Goal: Information Seeking & Learning: Check status

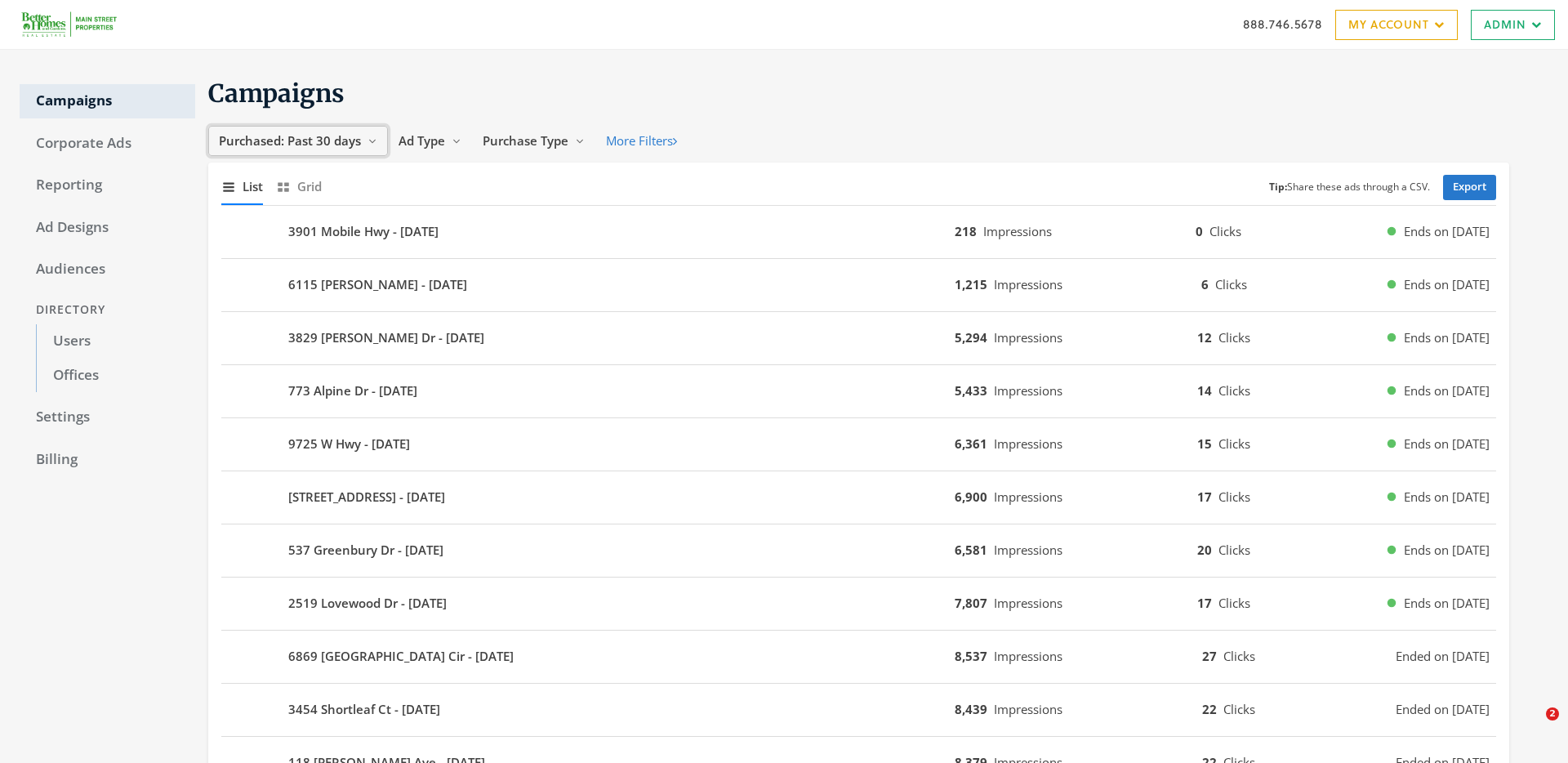
click at [343, 140] on span "Purchased: Past 30 days" at bounding box center [290, 140] width 142 height 16
click at [623, 140] on button "More Filters" at bounding box center [642, 141] width 92 height 30
click at [285, 179] on icon "Show grid of campaigns" at bounding box center [283, 187] width 15 height 15
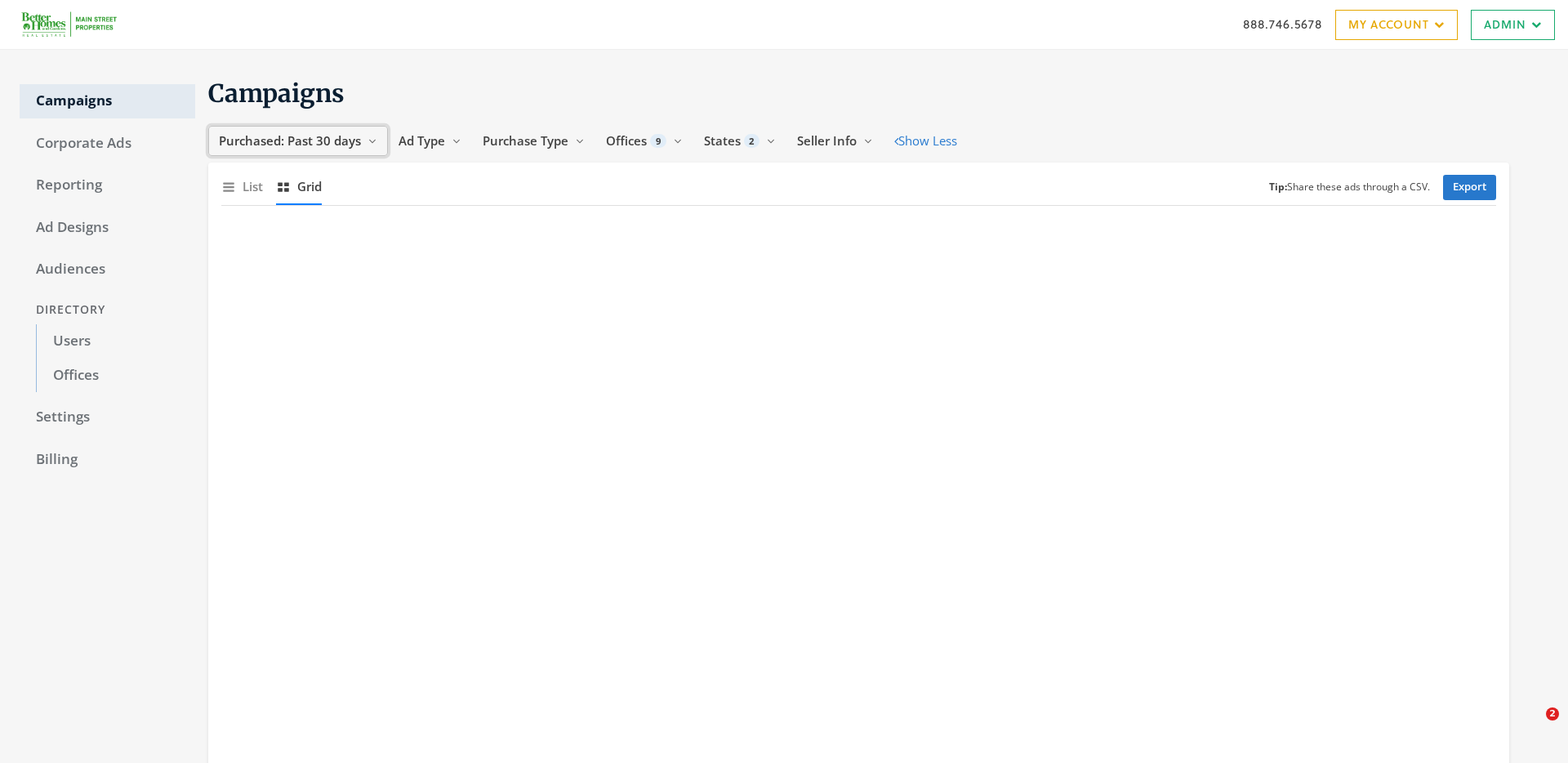
click at [357, 142] on span "Purchased: Past 30 days" at bounding box center [290, 140] width 142 height 16
click at [430, 187] on div "Show list of campaigns List Show grid of campaigns Grid Tip: Share these ads th…" at bounding box center [859, 187] width 1275 height 36
click at [233, 187] on icon "button" at bounding box center [228, 187] width 12 height 9
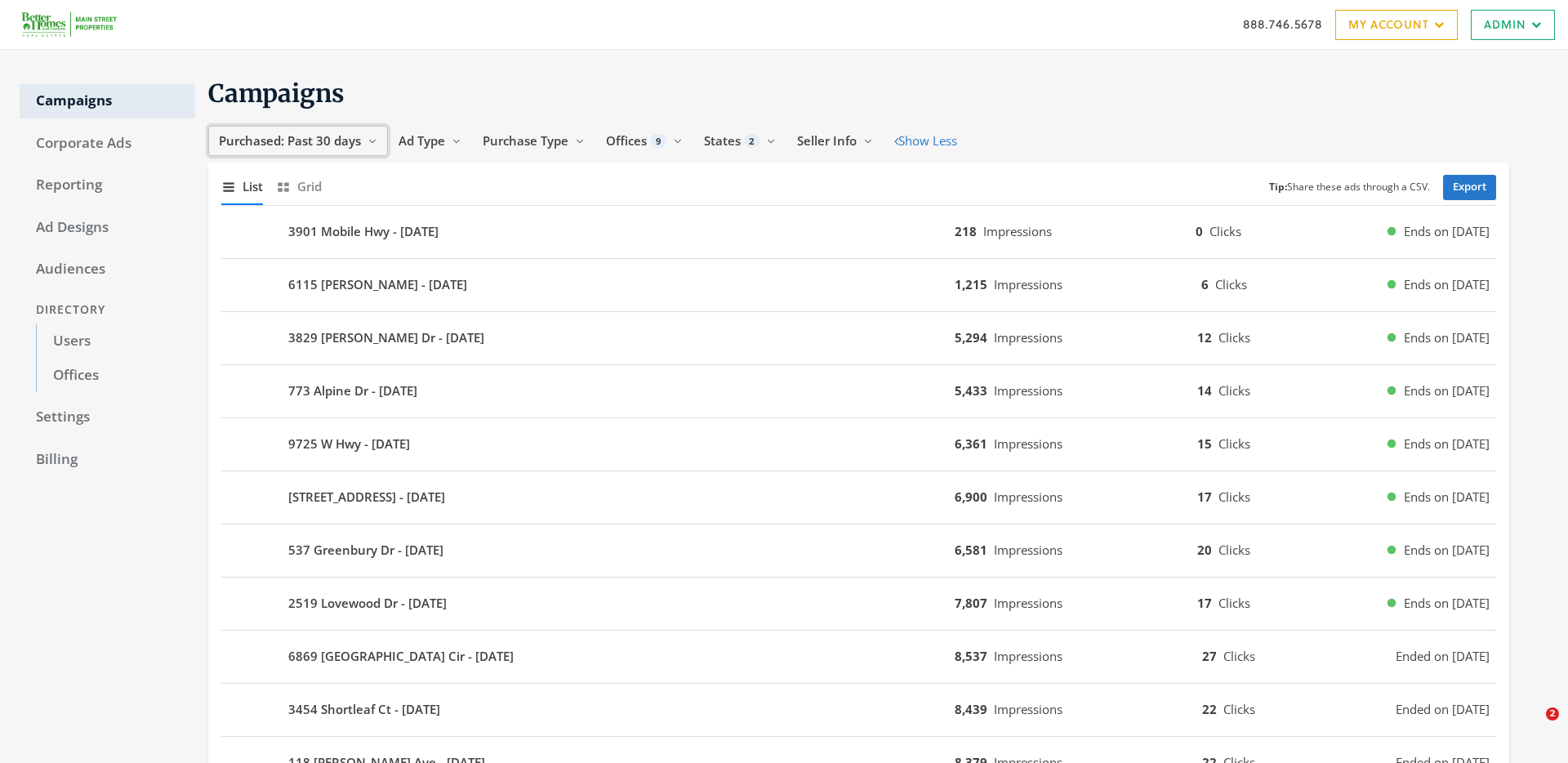
click at [293, 146] on span "Purchased: Past 30 days" at bounding box center [290, 140] width 142 height 16
click at [268, 308] on button "All Time" at bounding box center [273, 297] width 116 height 26
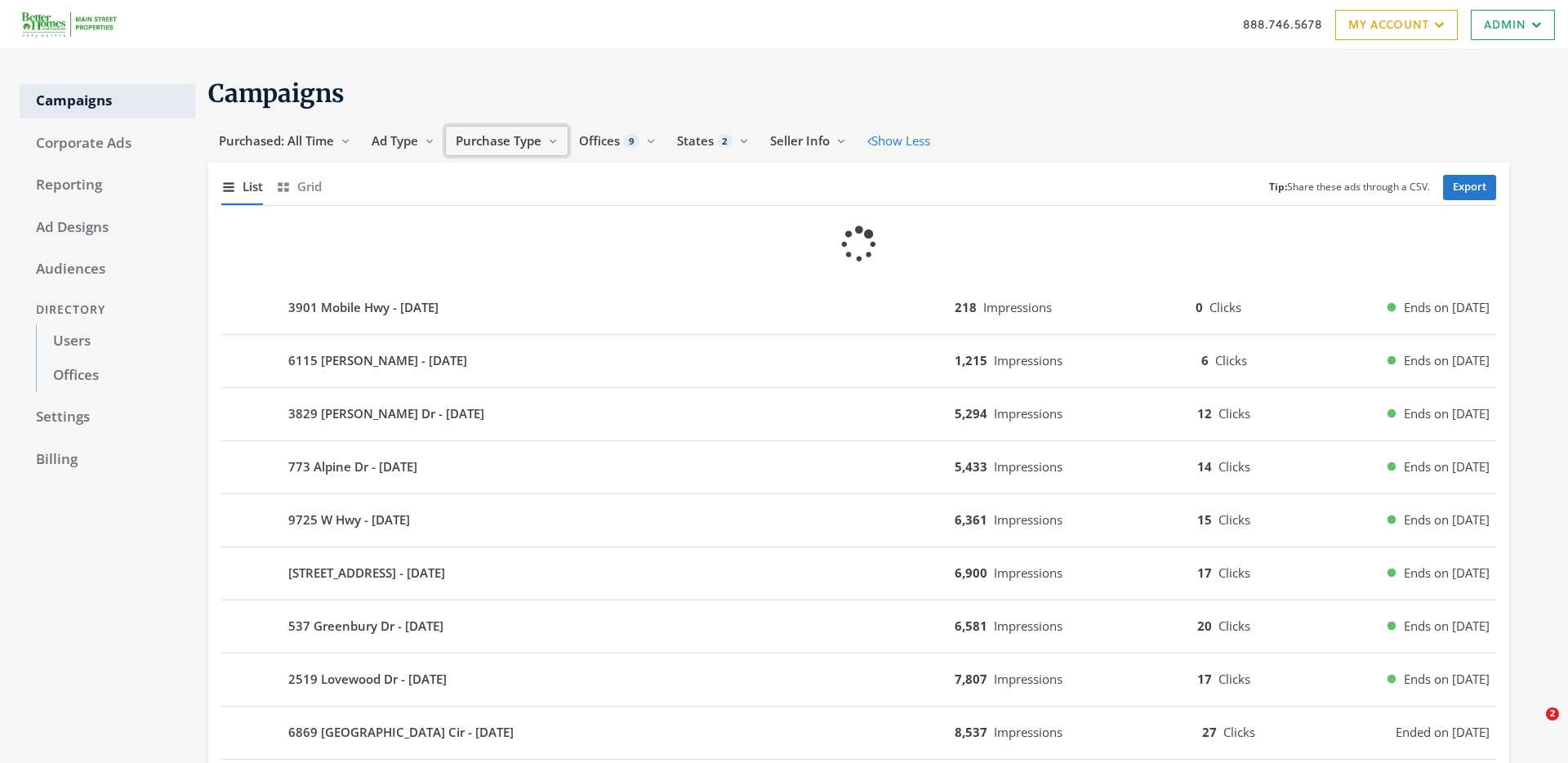
click at [508, 134] on span "Purchase Type" at bounding box center [498, 140] width 86 height 16
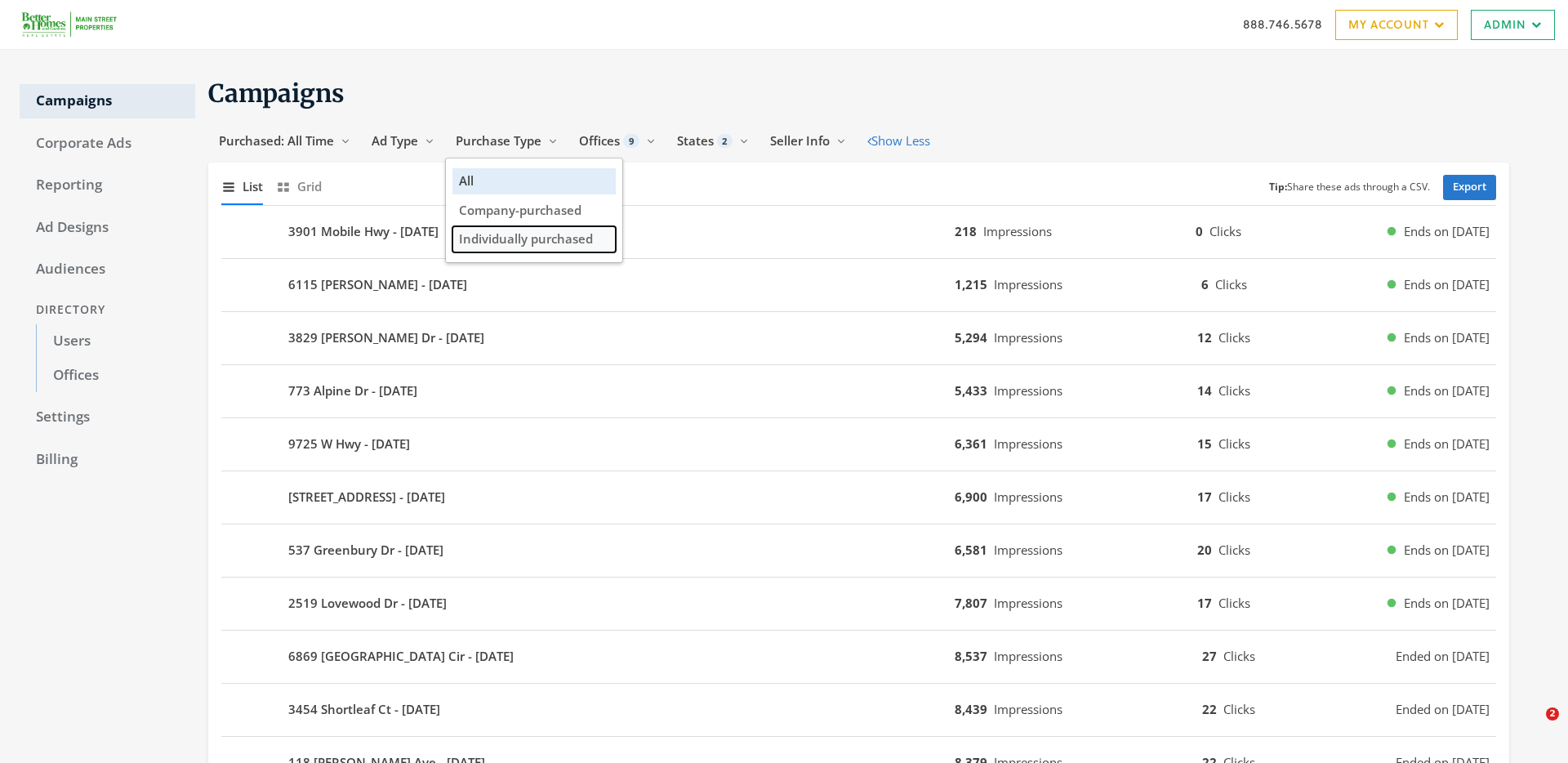
click at [512, 236] on span "Individually purchased" at bounding box center [526, 238] width 134 height 16
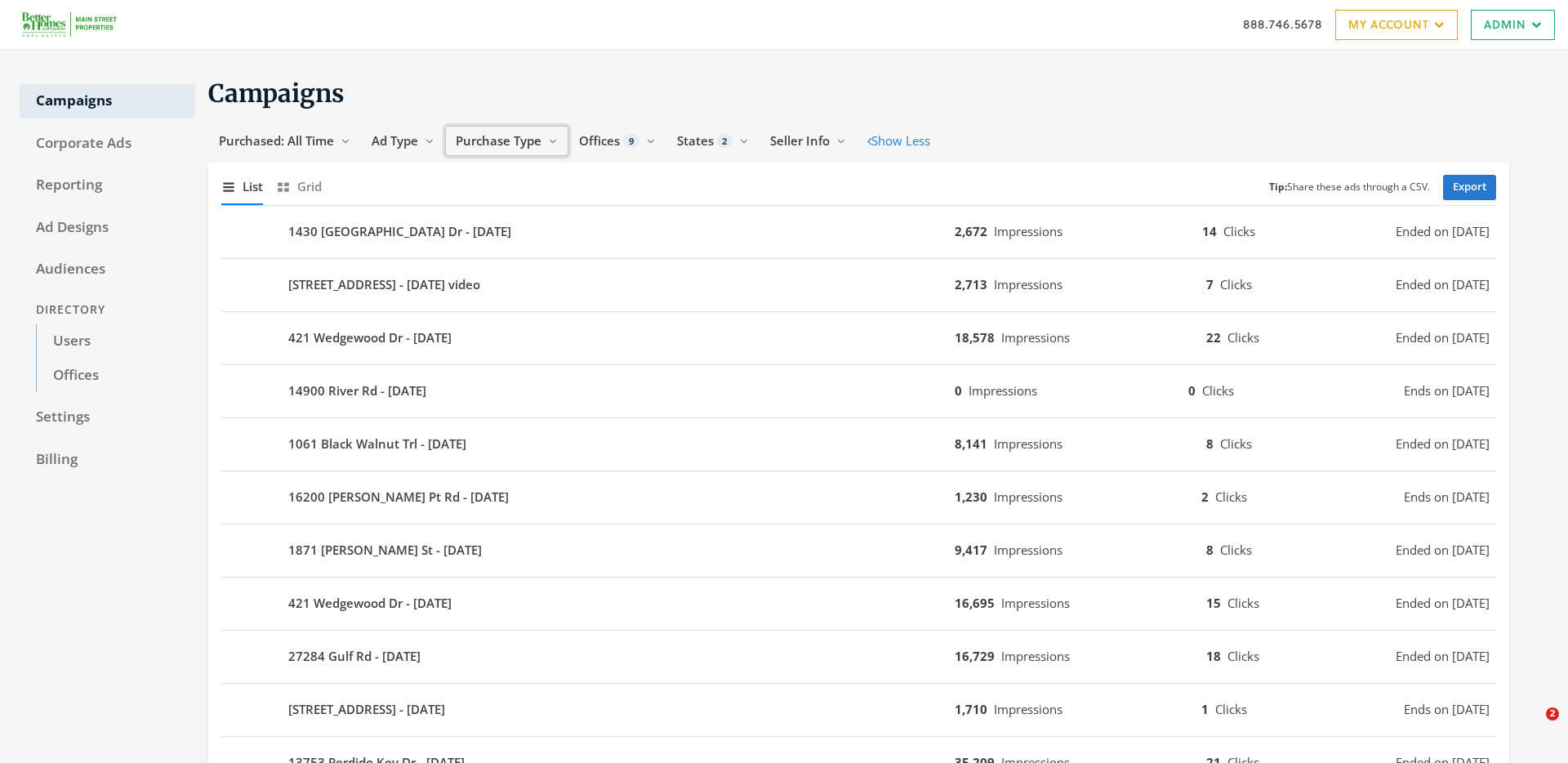
click at [504, 145] on span "Purchase Type" at bounding box center [498, 140] width 86 height 16
click at [400, 146] on span "Ad Type" at bounding box center [395, 140] width 46 height 16
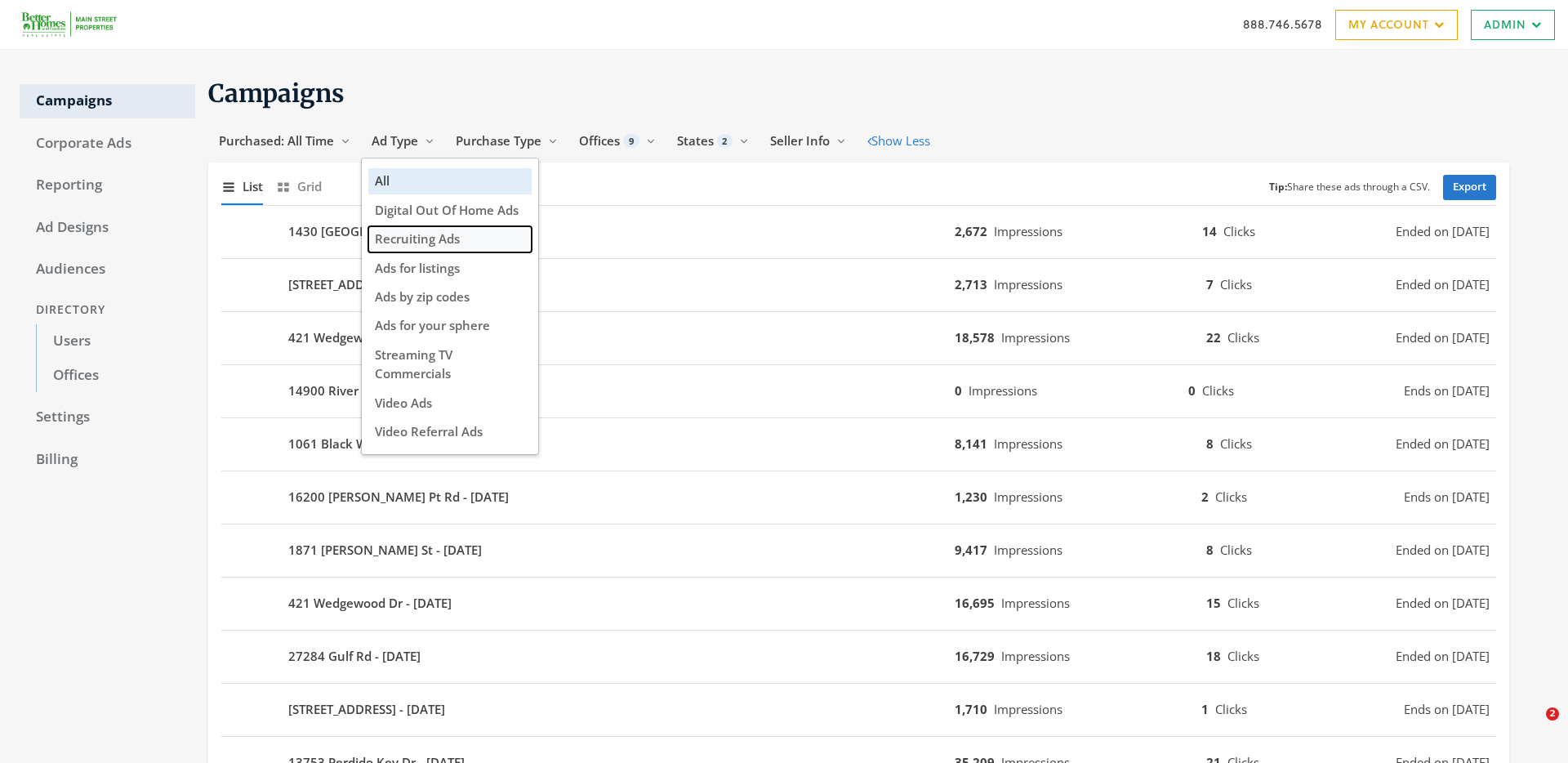
click at [408, 241] on span "Recruiting Ads" at bounding box center [417, 238] width 85 height 16
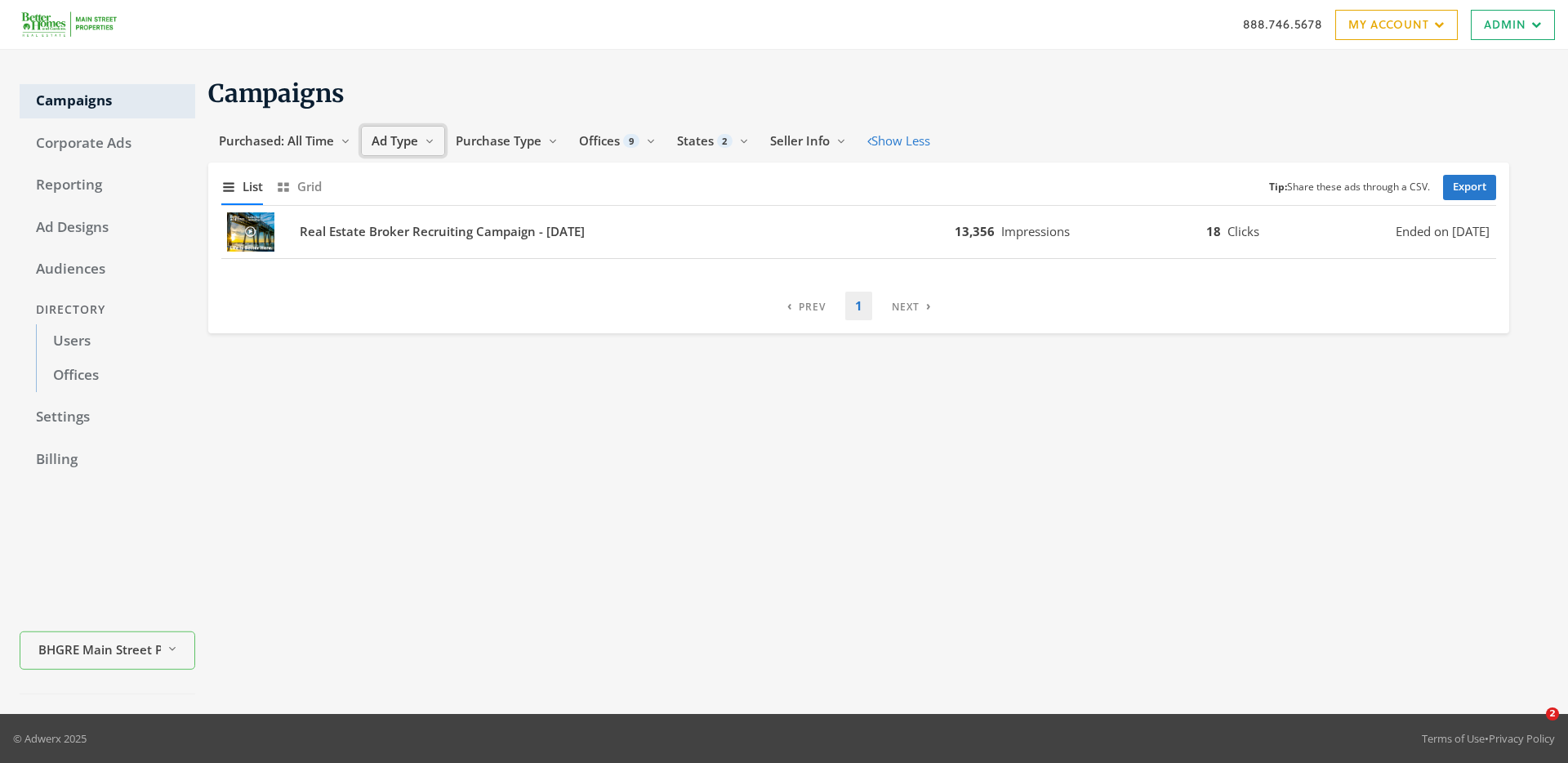
click at [389, 138] on span "Ad Type" at bounding box center [395, 140] width 46 height 16
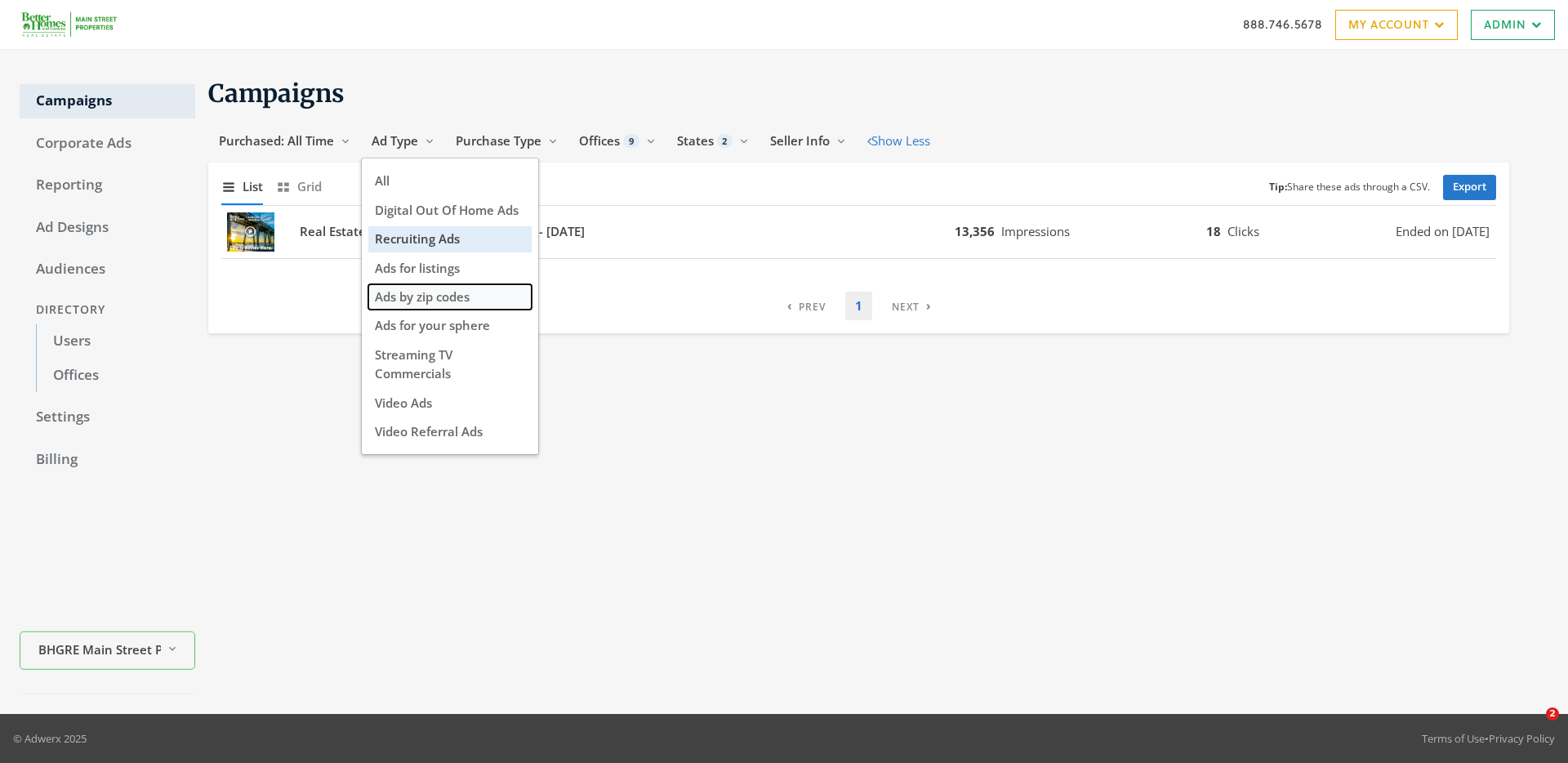
click at [413, 299] on span "Ads by zip codes" at bounding box center [422, 297] width 95 height 16
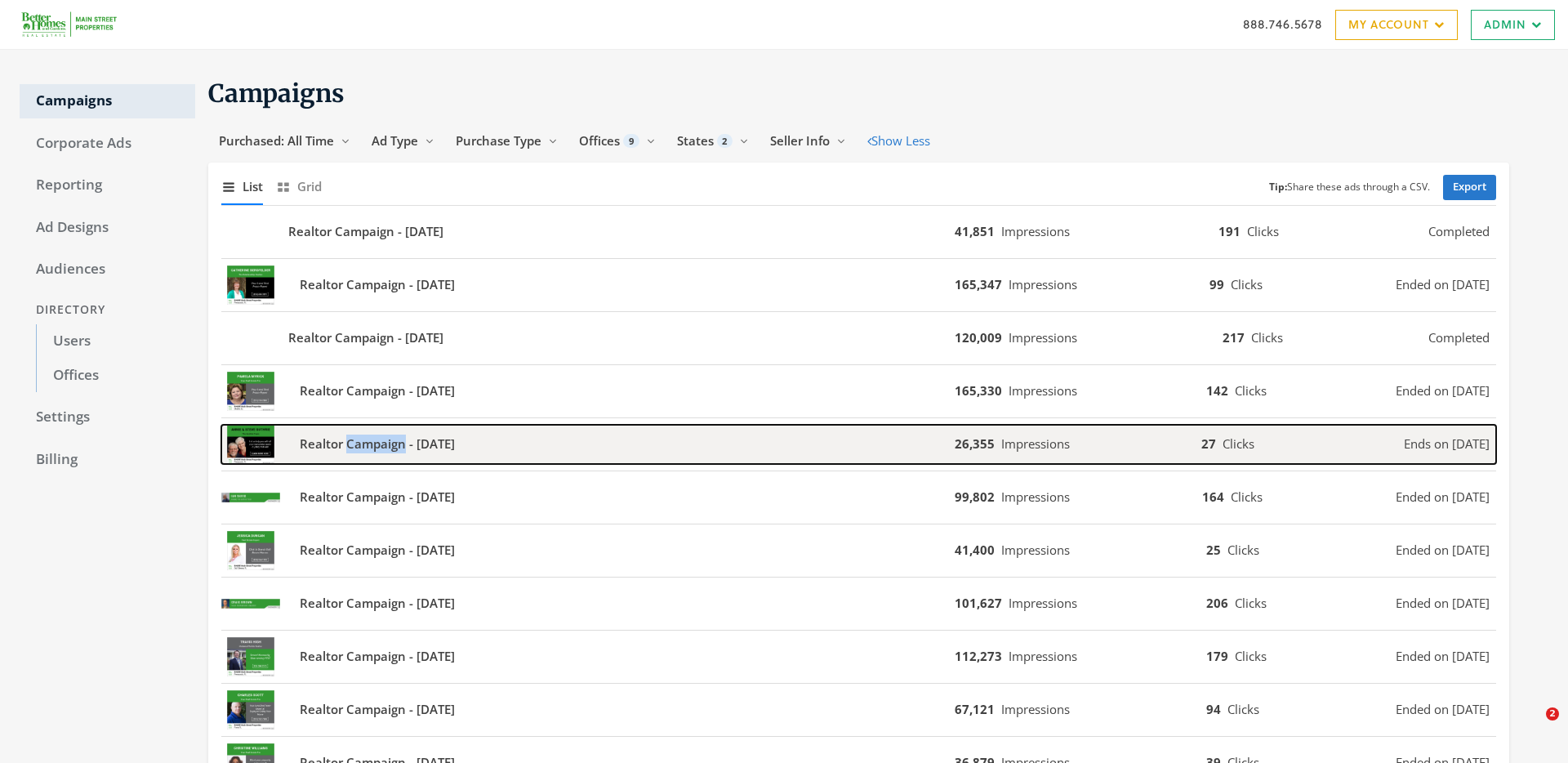
click at [452, 441] on b "Realtor Campaign - [DATE]" at bounding box center [377, 443] width 155 height 19
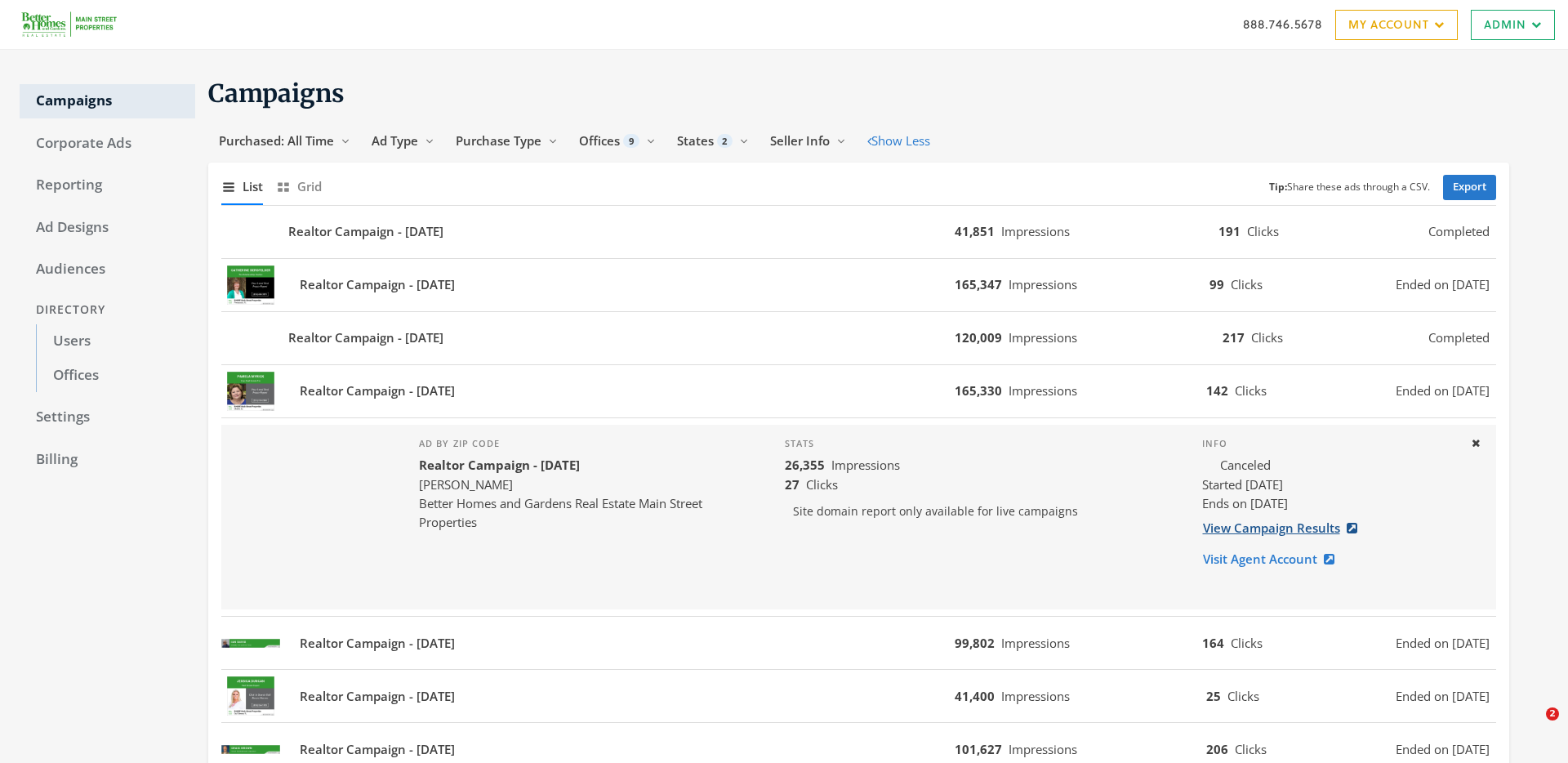
click at [1255, 524] on link "View Campaign Results" at bounding box center [1285, 529] width 166 height 30
click at [66, 186] on link "Reporting" at bounding box center [107, 186] width 176 height 35
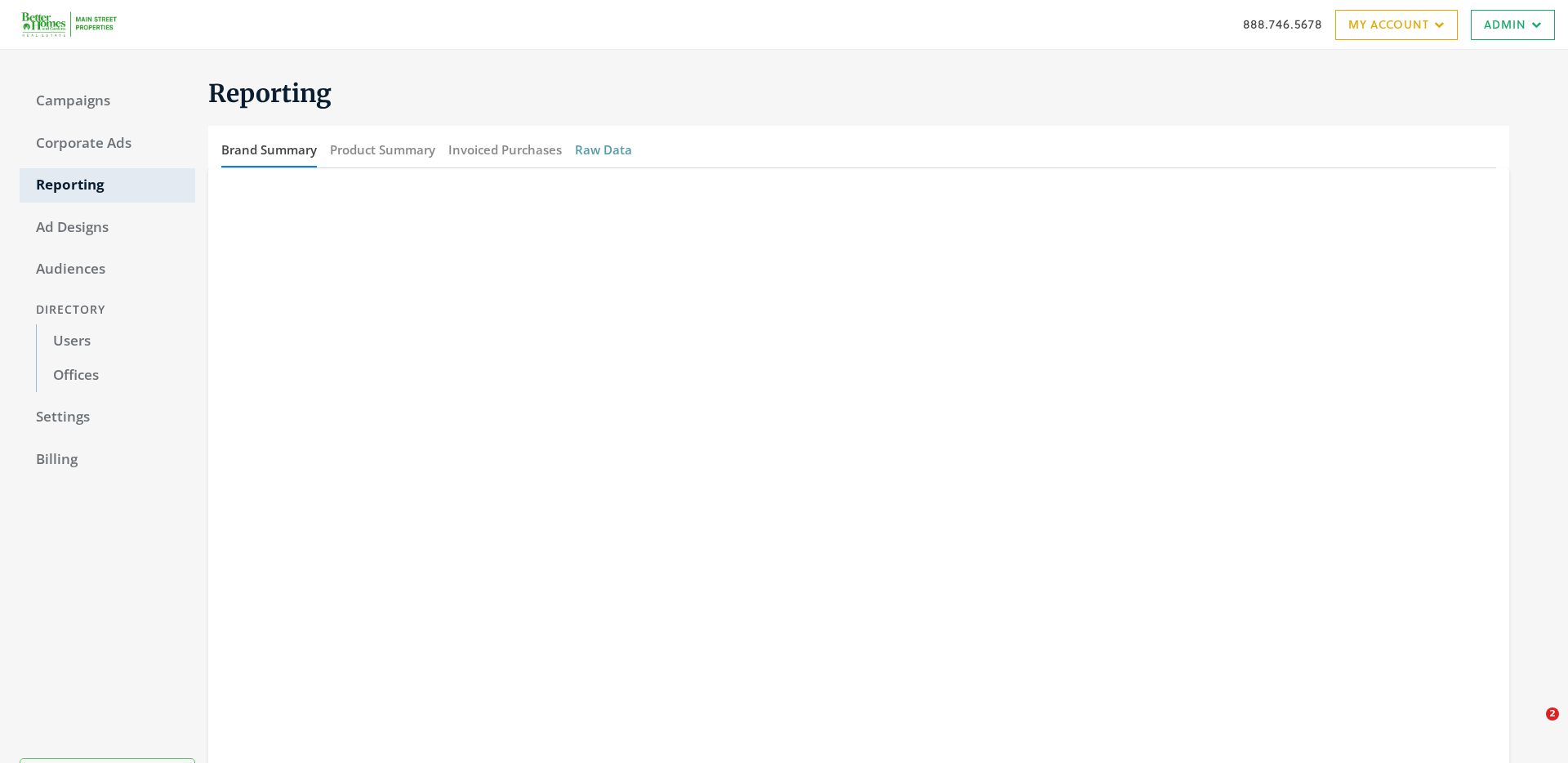
click at [606, 153] on button "Raw Data" at bounding box center [604, 150] width 57 height 36
click at [1257, 50] on div "Campaigns Corporate Ads Reporting Ad Designs Audiences Directory Users Offices …" at bounding box center [784, 452] width 1568 height 805
click at [86, 99] on link "Campaigns" at bounding box center [107, 101] width 176 height 35
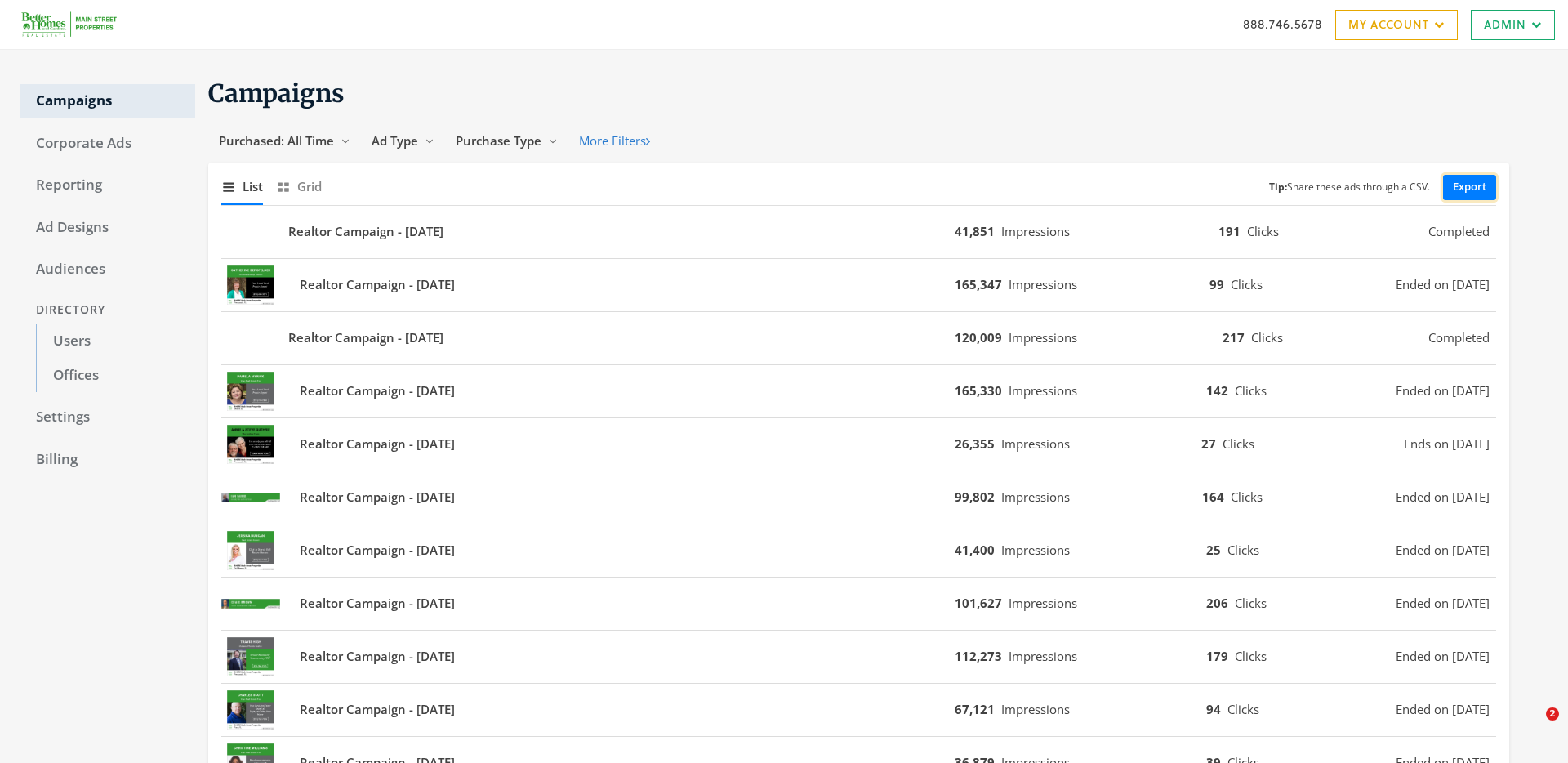
click at [1483, 188] on link "Export" at bounding box center [1469, 187] width 53 height 26
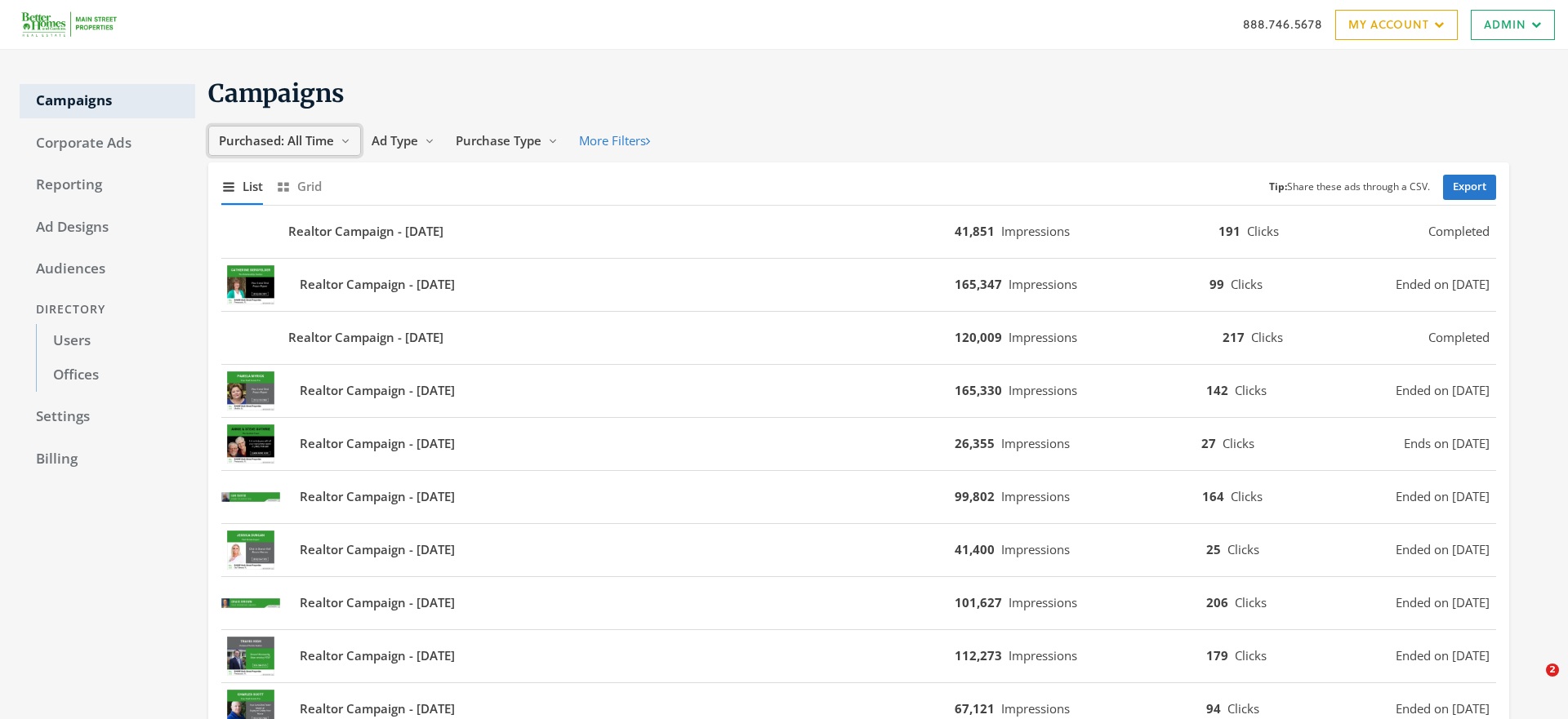
click at [324, 140] on span "Purchased: All Time" at bounding box center [277, 140] width 115 height 16
click at [633, 146] on button "More Filters" at bounding box center [614, 141] width 92 height 30
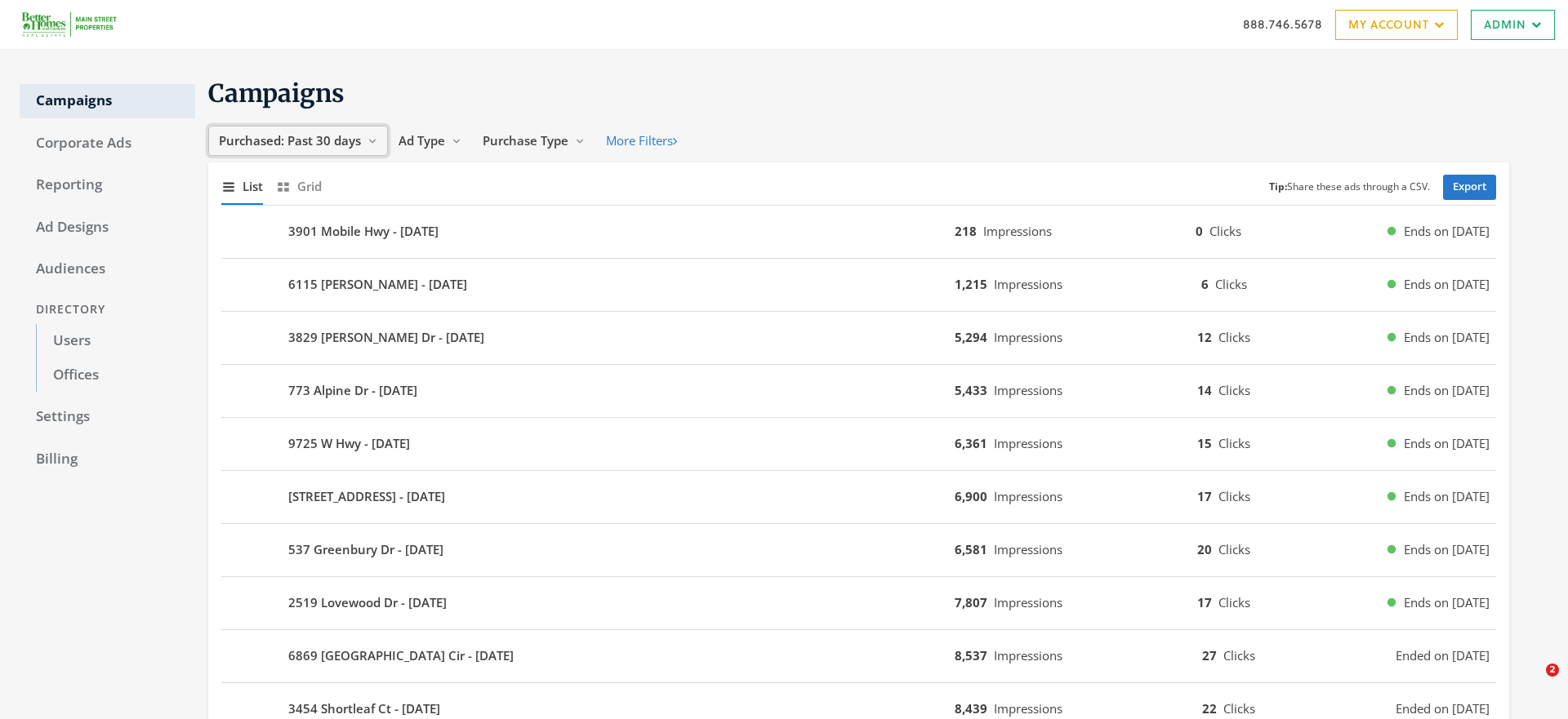
click at [324, 135] on span "Purchased: Past 30 days" at bounding box center [290, 140] width 142 height 16
click at [246, 298] on span "All Time" at bounding box center [245, 296] width 46 height 16
click at [1464, 188] on link "Export" at bounding box center [1469, 187] width 53 height 26
click at [77, 181] on link "Reporting" at bounding box center [107, 186] width 176 height 35
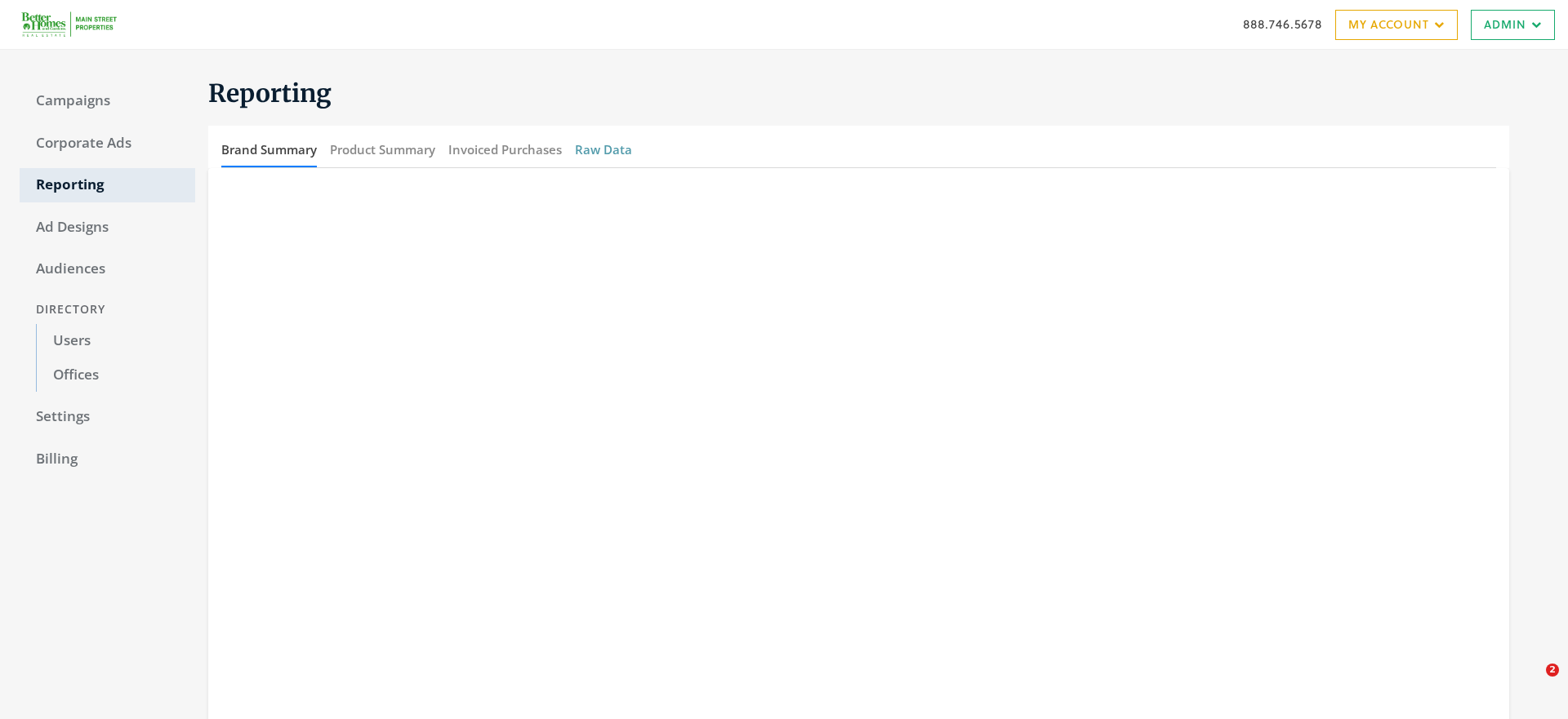
click at [591, 146] on button "Raw Data" at bounding box center [604, 150] width 57 height 36
click at [358, 148] on button "Product Summary" at bounding box center [383, 150] width 106 height 36
click at [289, 147] on button "Brand Summary" at bounding box center [269, 150] width 96 height 36
click at [416, 152] on button "Product Summary" at bounding box center [383, 150] width 106 height 36
click at [614, 148] on button "Raw Data" at bounding box center [604, 150] width 57 height 36
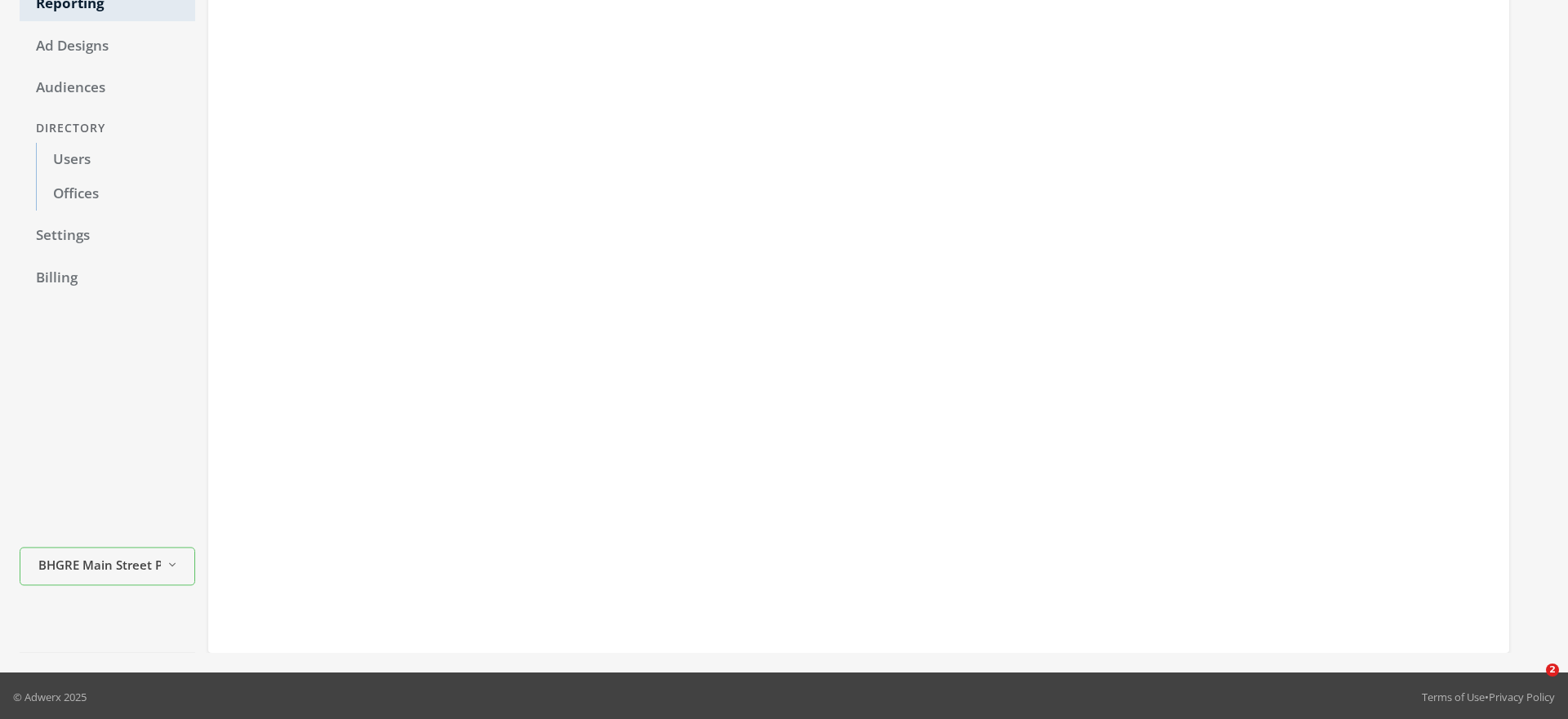
scroll to position [184, 0]
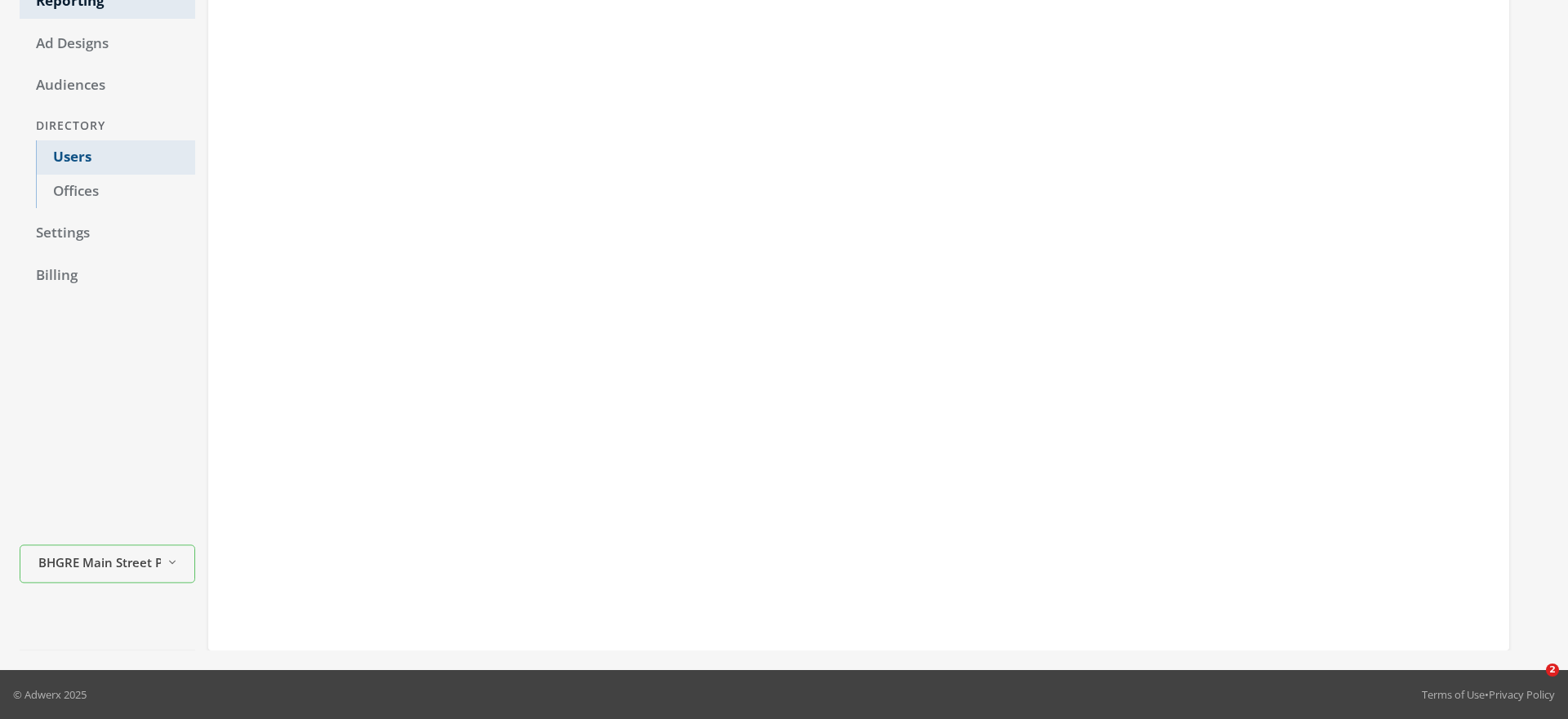
click at [75, 154] on link "Users" at bounding box center [115, 157] width 159 height 35
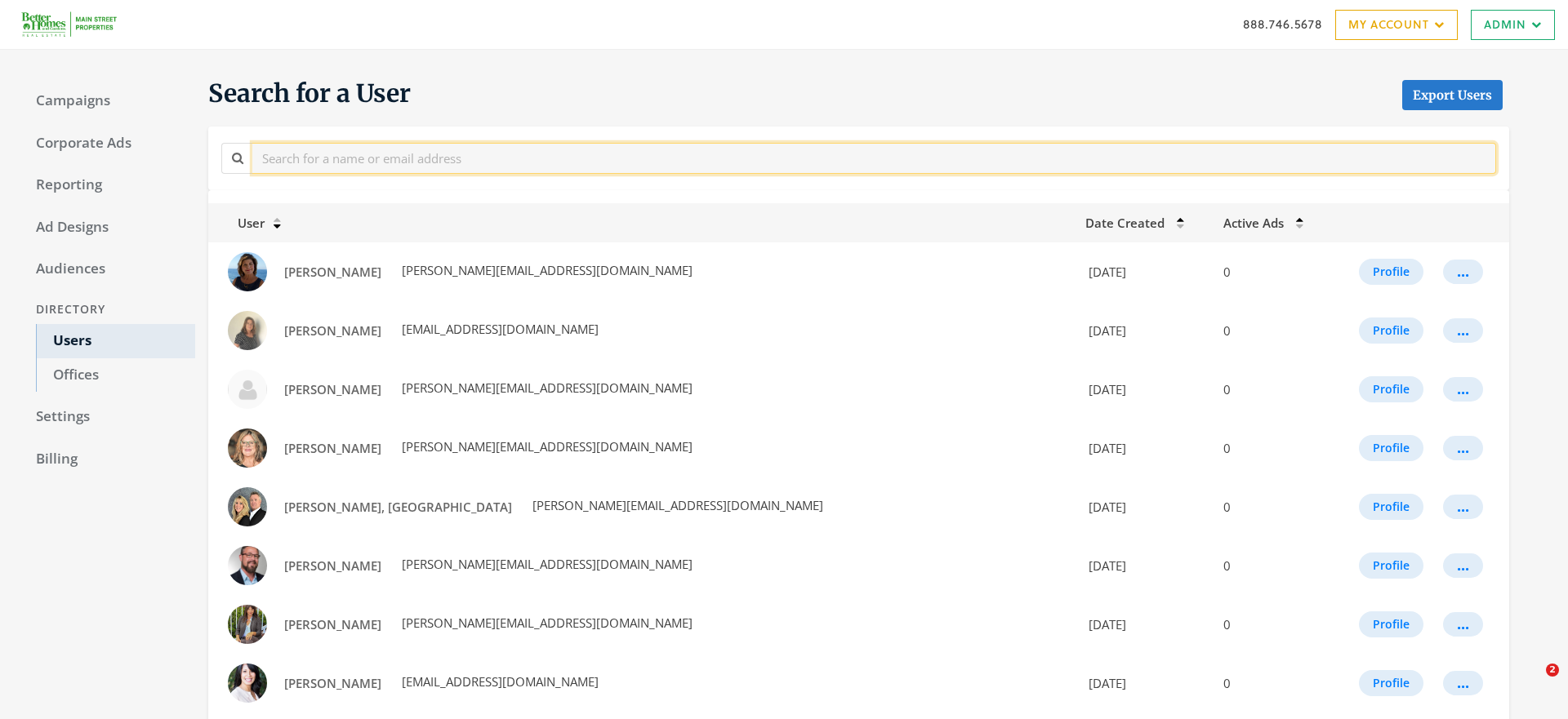
click at [272, 168] on input "text" at bounding box center [874, 158] width 1244 height 30
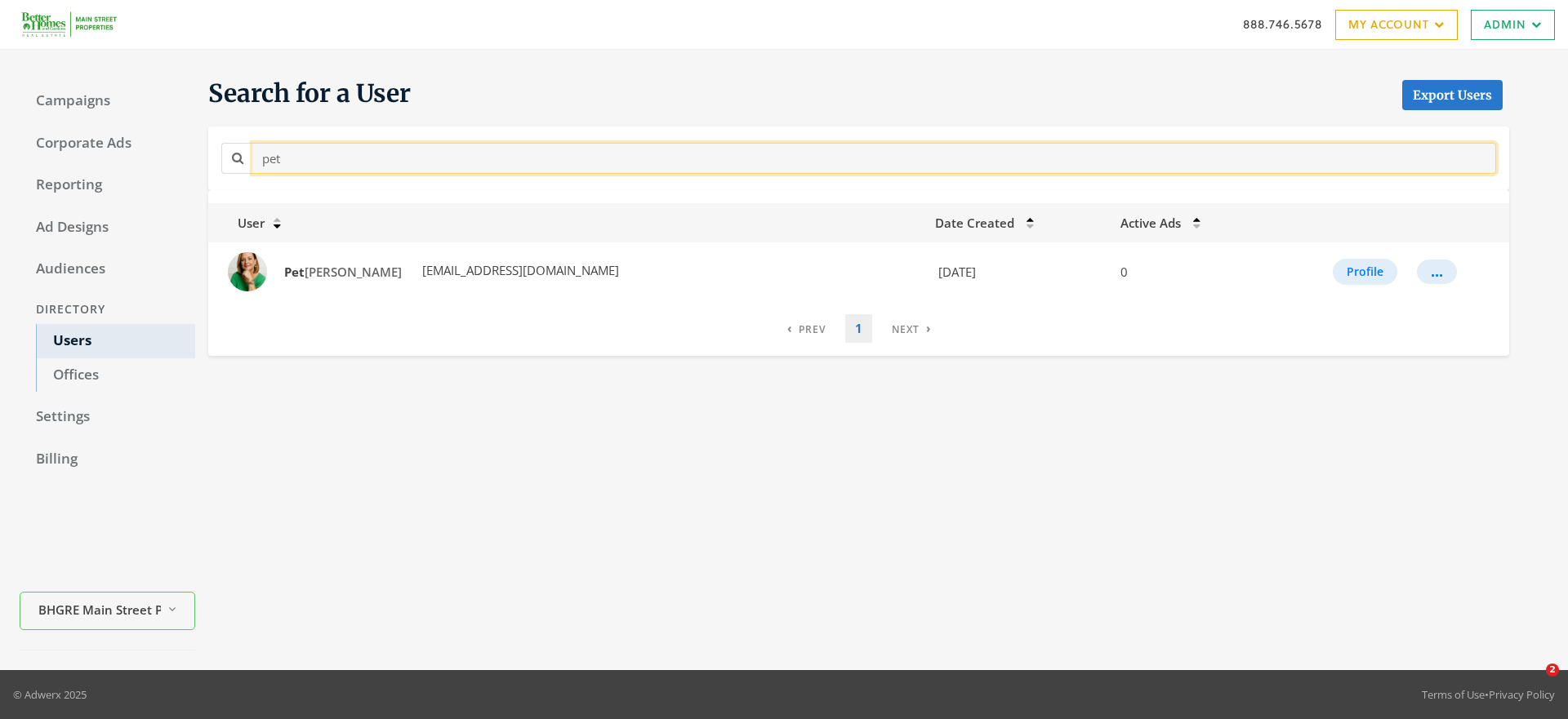
type input "pe"
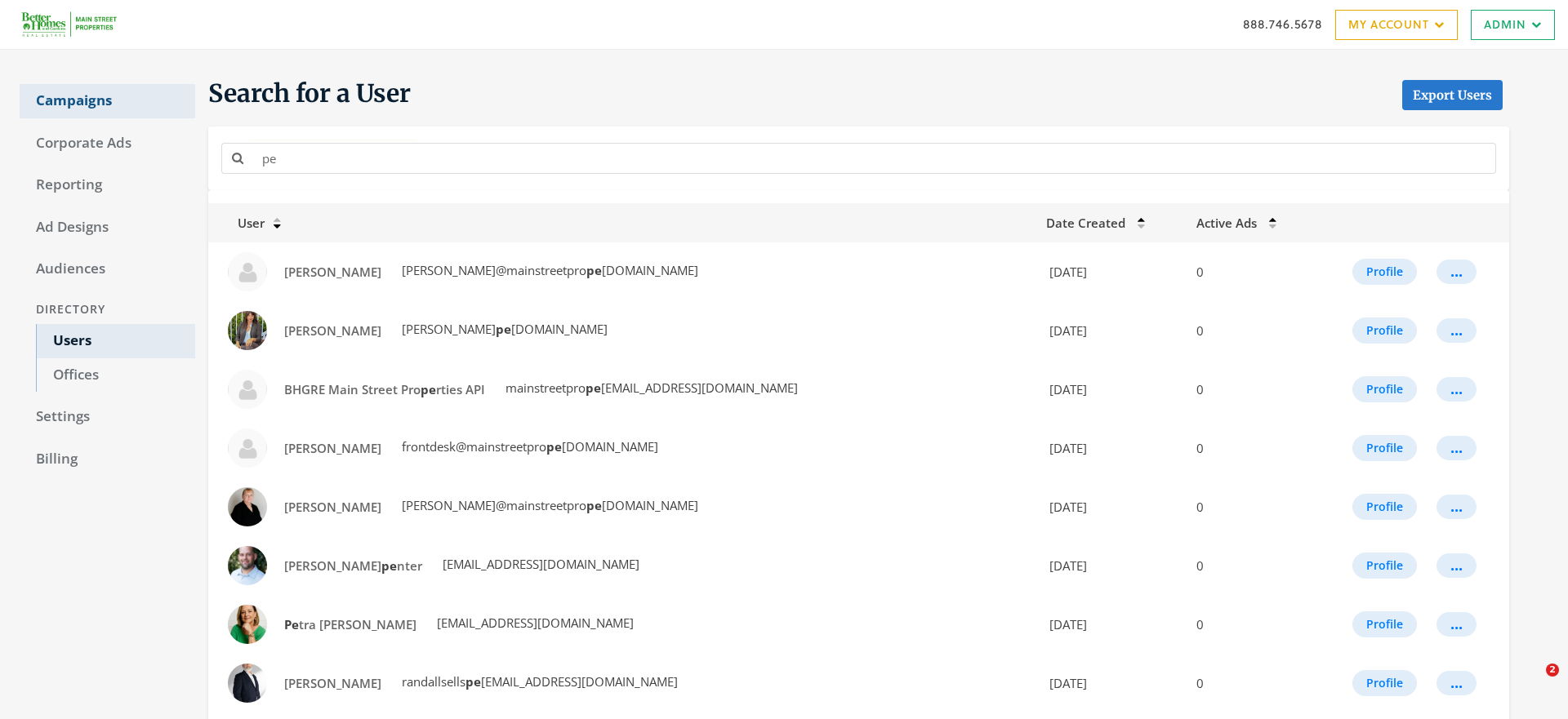
click at [87, 103] on link "Campaigns" at bounding box center [107, 101] width 176 height 35
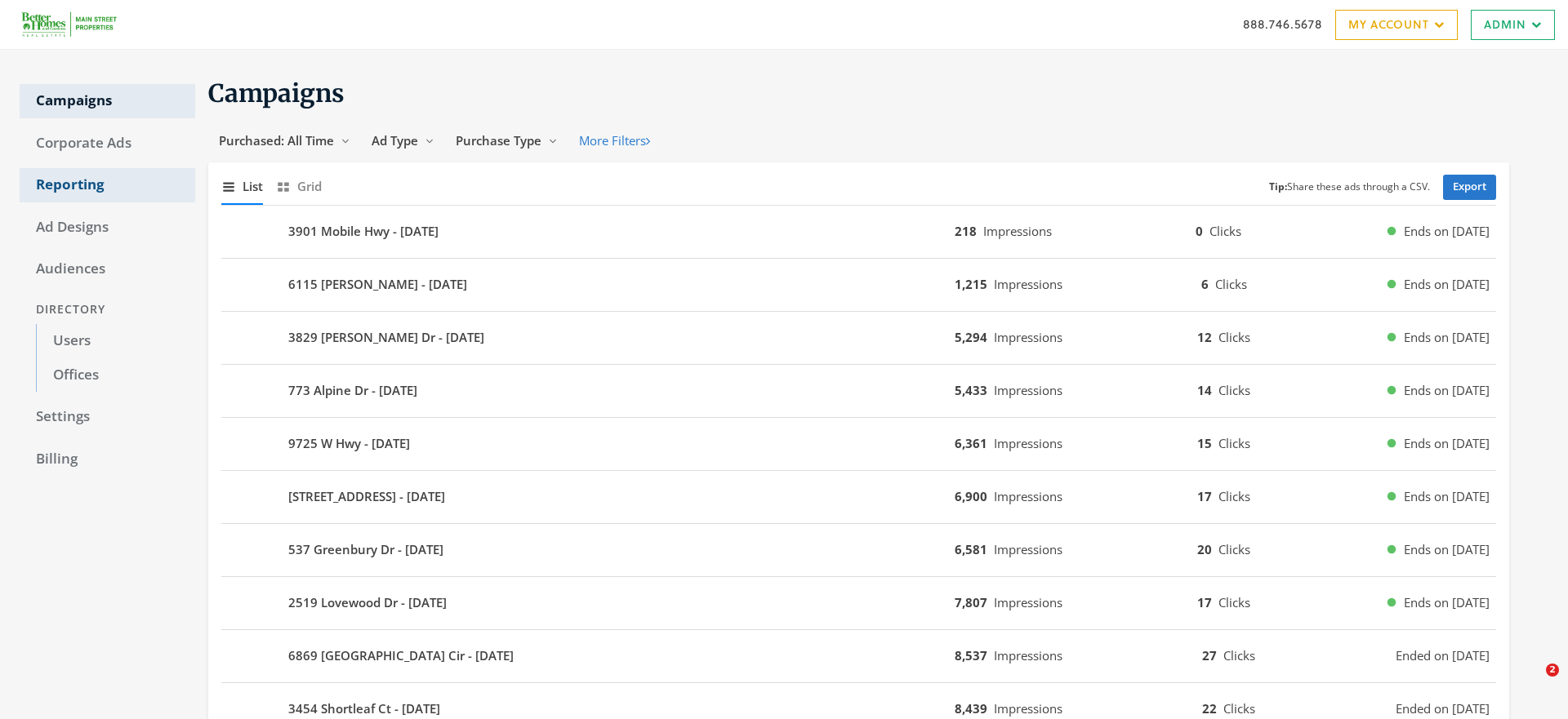
click at [75, 184] on link "Reporting" at bounding box center [107, 186] width 176 height 35
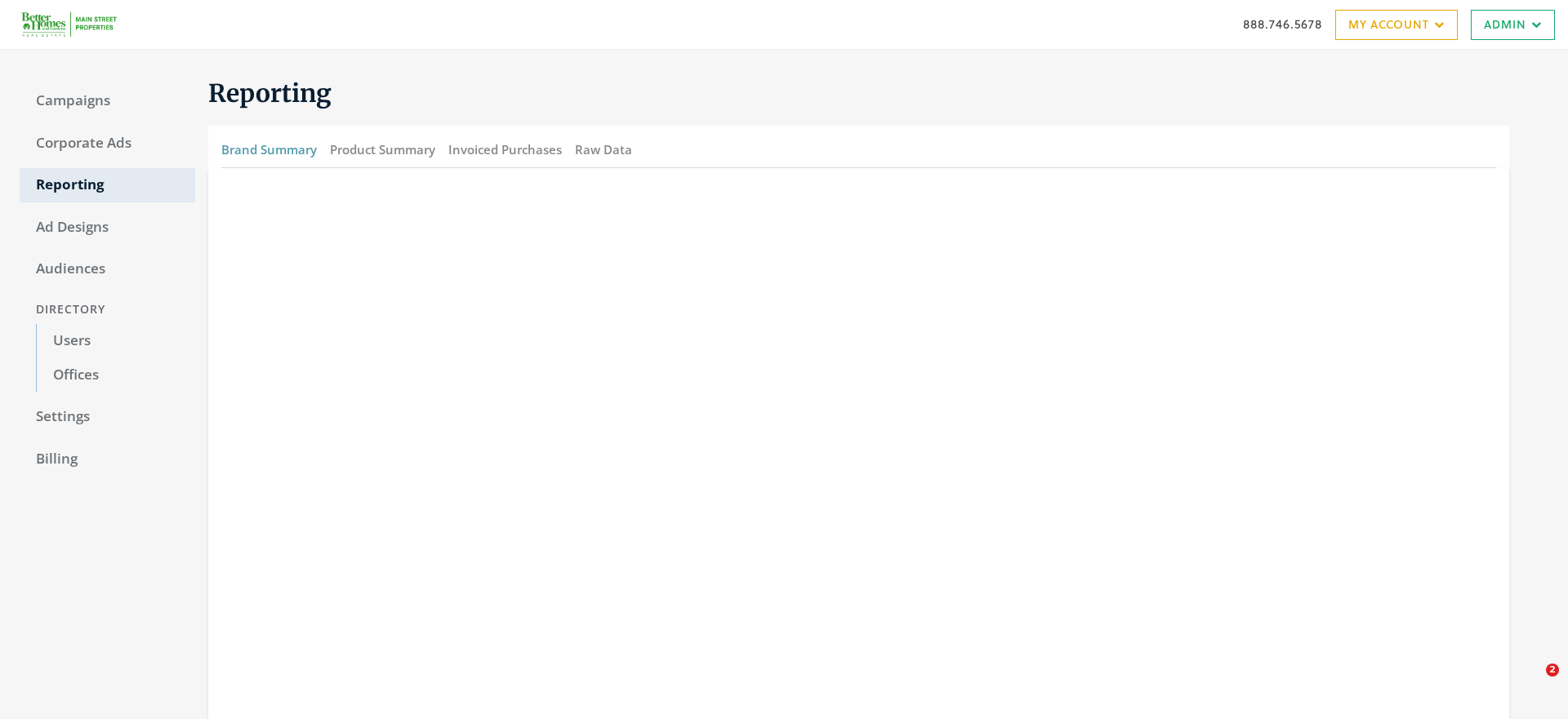
click at [260, 148] on button "Brand Summary" at bounding box center [269, 150] width 96 height 36
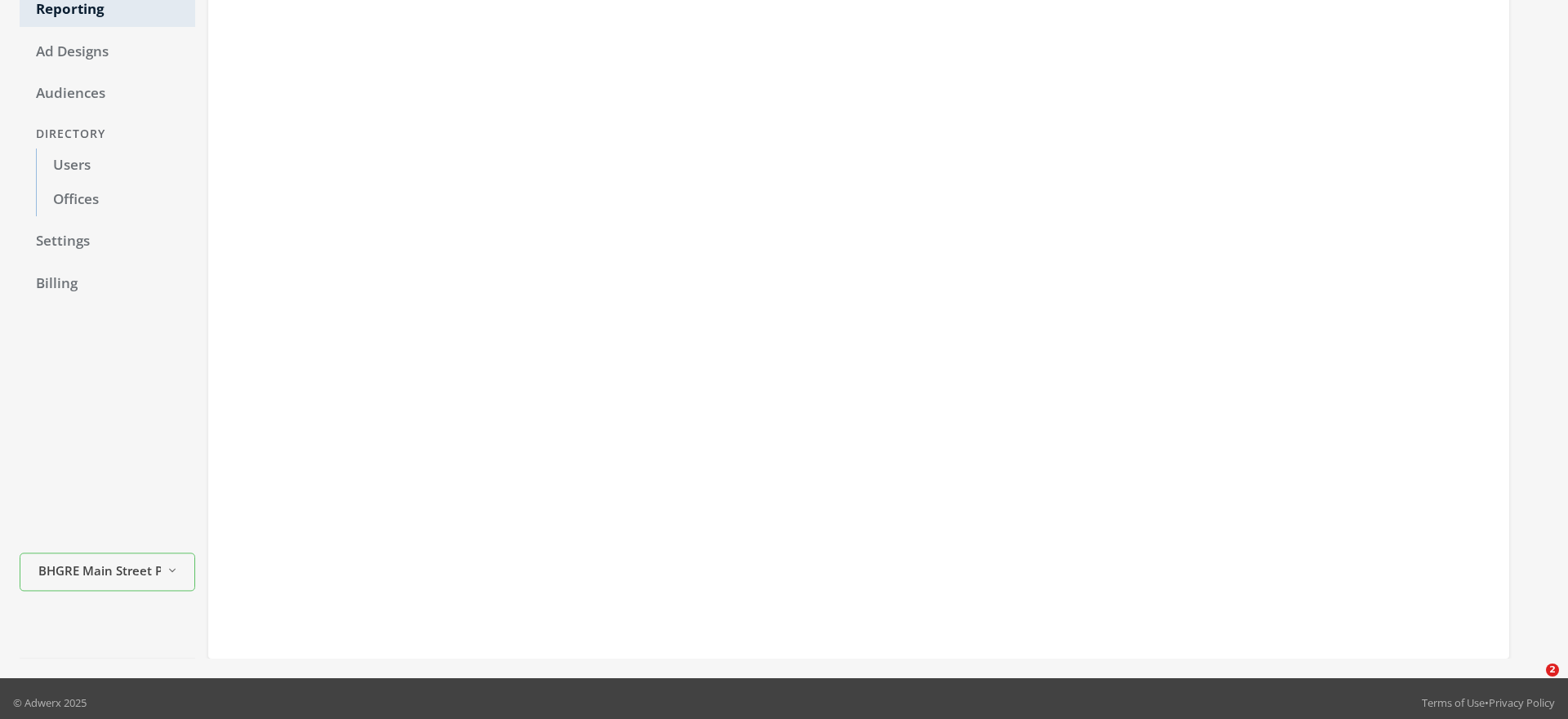
scroll to position [174, 0]
